Goal: Find specific page/section: Find specific page/section

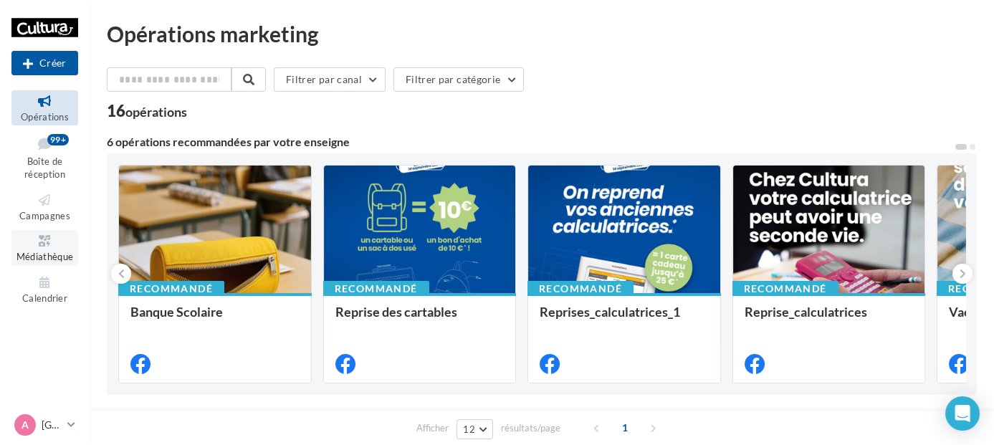
click at [61, 240] on icon at bounding box center [45, 241] width 58 height 16
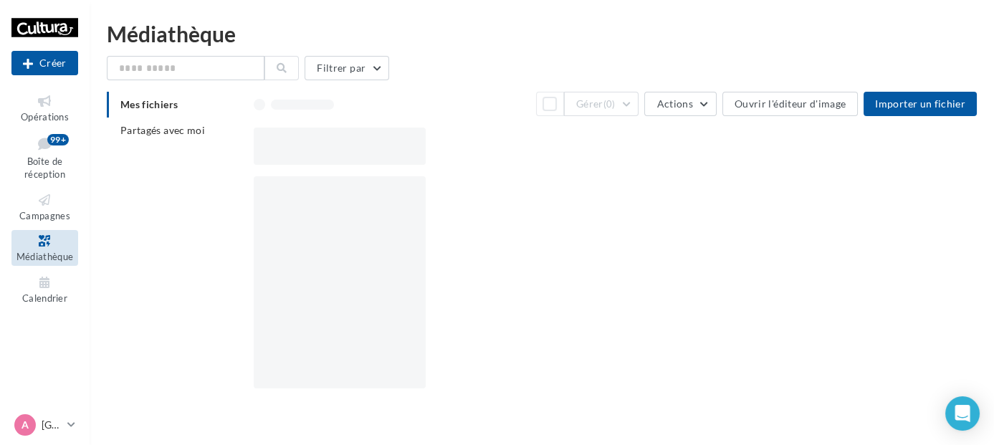
click at [44, 421] on p "[GEOGRAPHIC_DATA]" at bounding box center [52, 425] width 20 height 14
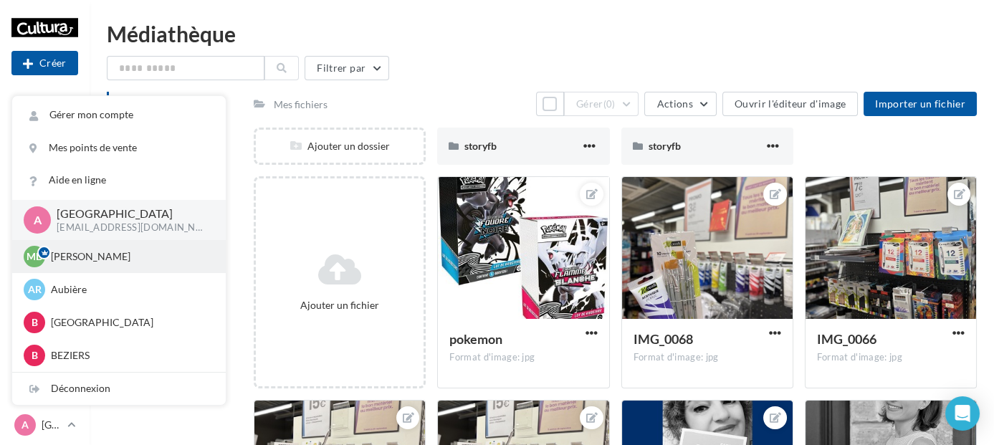
click at [92, 260] on p "Margaux DUCHENE" at bounding box center [130, 257] width 158 height 14
